Goal: Information Seeking & Learning: Find specific fact

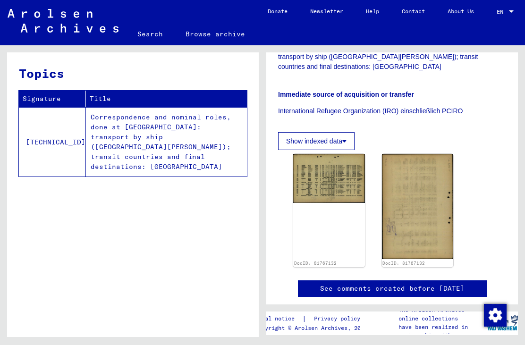
scroll to position [261, 0]
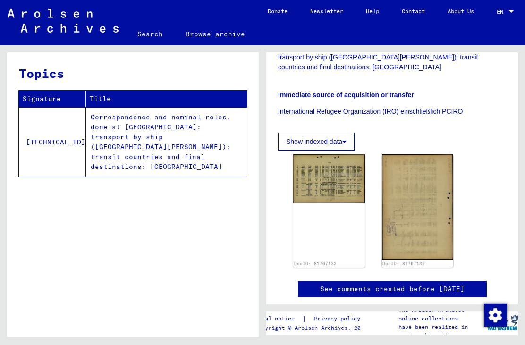
click at [122, 131] on td "Correspondence and nominal roles, done at [GEOGRAPHIC_DATA]: transport by ship …" at bounding box center [166, 141] width 161 height 69
click at [147, 121] on td "Correspondence and nominal roles, done at [GEOGRAPHIC_DATA]: transport by ship …" at bounding box center [166, 141] width 161 height 69
click at [107, 130] on td "Correspondence and nominal roles, done at [GEOGRAPHIC_DATA]: transport by ship …" at bounding box center [166, 141] width 161 height 69
click at [86, 131] on td "Correspondence and nominal roles, done at [GEOGRAPHIC_DATA]: transport by ship …" at bounding box center [166, 141] width 161 height 69
click at [156, 132] on td "Correspondence and nominal roles, done at [GEOGRAPHIC_DATA]: transport by ship …" at bounding box center [166, 141] width 161 height 69
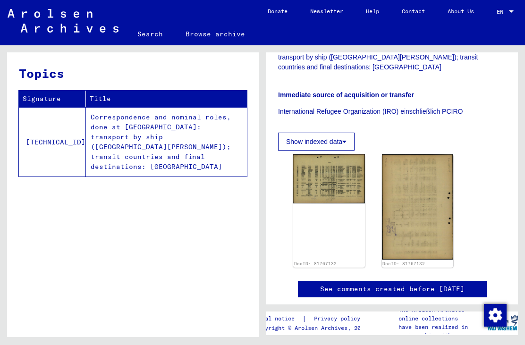
click at [180, 145] on td "Correspondence and nominal roles, done at [GEOGRAPHIC_DATA]: transport by ship …" at bounding box center [166, 141] width 161 height 69
click at [347, 138] on icon at bounding box center [344, 141] width 4 height 7
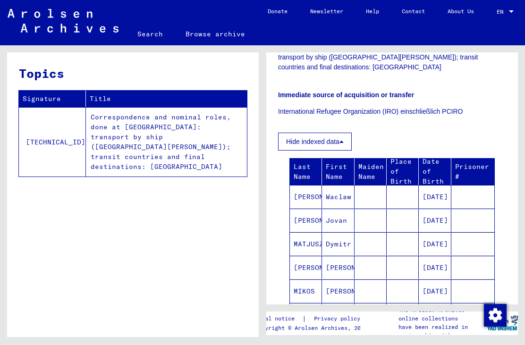
click at [436, 327] on mat-cell "[DATE]" at bounding box center [435, 338] width 32 height 23
click at [333, 327] on mat-cell "Jan" at bounding box center [338, 338] width 32 height 23
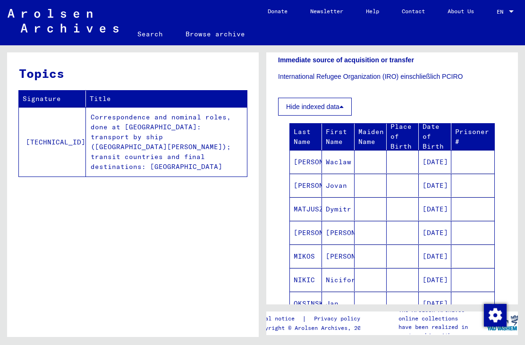
scroll to position [15, 0]
click at [439, 292] on mat-cell "[DATE]" at bounding box center [435, 303] width 32 height 23
click at [434, 292] on mat-cell "[DATE]" at bounding box center [435, 303] width 32 height 23
click at [326, 292] on mat-cell "Jan" at bounding box center [338, 303] width 32 height 23
click at [315, 292] on mat-cell "OKSINSKI" at bounding box center [306, 303] width 32 height 23
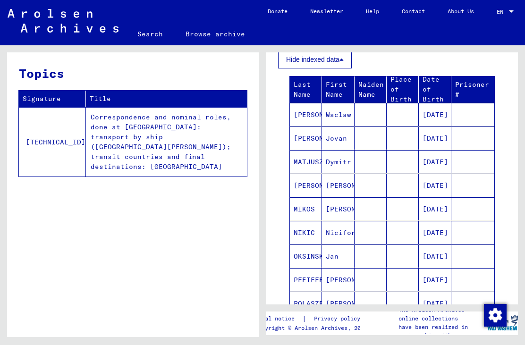
scroll to position [335, 0]
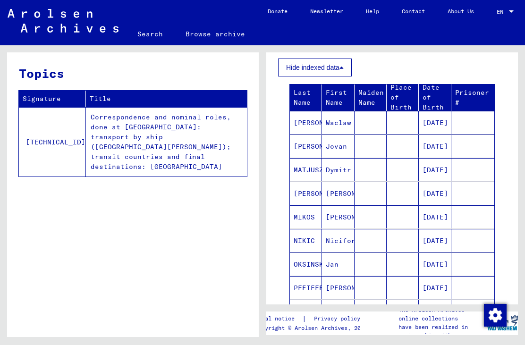
click at [315, 253] on mat-cell "OKSINSKI" at bounding box center [306, 264] width 32 height 23
click at [438, 253] on mat-cell "[DATE]" at bounding box center [435, 264] width 32 height 23
click at [439, 253] on mat-cell "[DATE]" at bounding box center [435, 264] width 32 height 23
click at [438, 253] on mat-cell "[DATE]" at bounding box center [435, 264] width 32 height 23
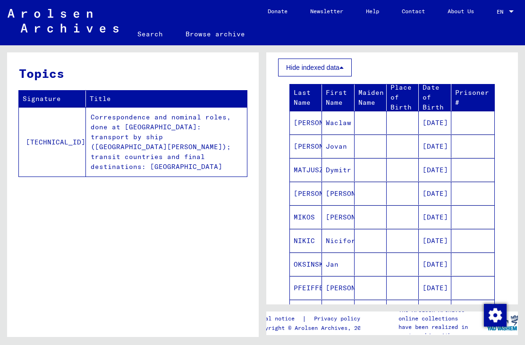
click at [434, 253] on mat-cell "[DATE]" at bounding box center [435, 264] width 32 height 23
click at [435, 253] on mat-cell "[DATE]" at bounding box center [435, 264] width 32 height 23
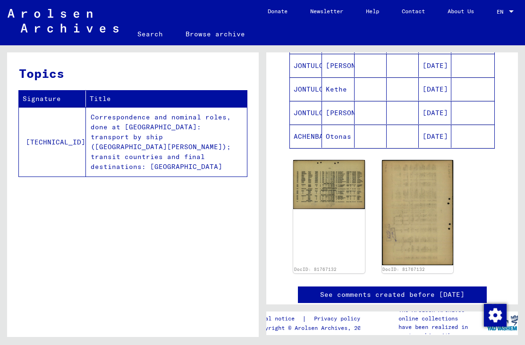
scroll to position [887, 0]
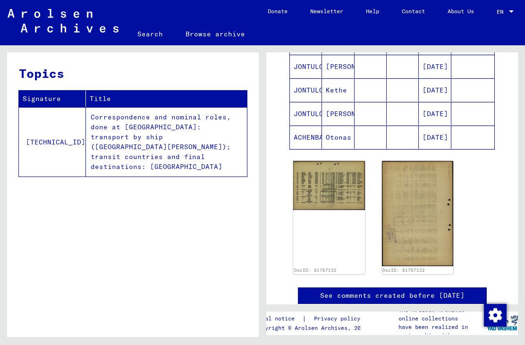
click at [414, 291] on link "See comments created before [DATE]" at bounding box center [392, 296] width 145 height 10
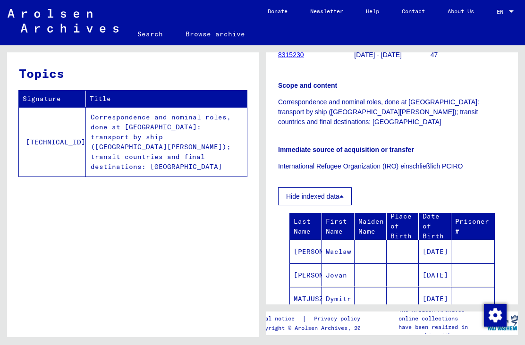
scroll to position [220, 0]
